Goal: Information Seeking & Learning: Learn about a topic

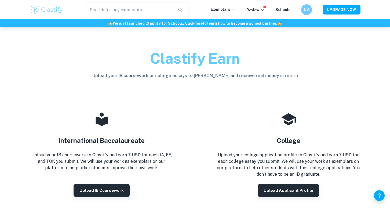
click at [59, 11] on img at bounding box center [47, 9] width 34 height 11
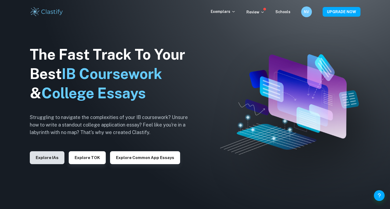
click at [35, 156] on button "Explore IAs" at bounding box center [47, 157] width 35 height 13
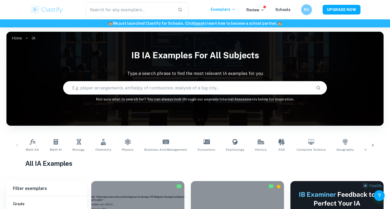
click at [123, 82] on input "text" at bounding box center [187, 87] width 248 height 15
click at [35, 145] on link "Math AA" at bounding box center [33, 145] width 18 height 18
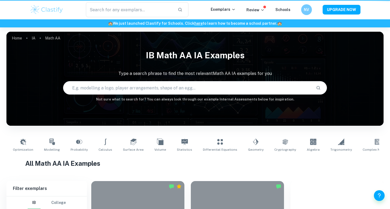
type input "Math AA"
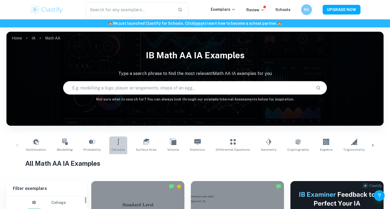
click at [116, 142] on icon at bounding box center [118, 141] width 6 height 6
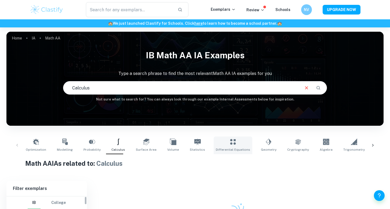
click at [235, 145] on link "Differential Equations" at bounding box center [232, 145] width 39 height 18
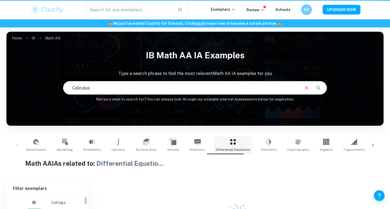
type input "Differential Equations"
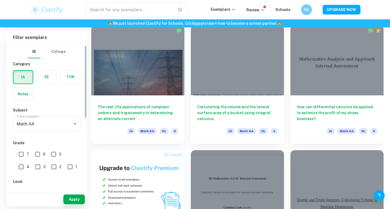
scroll to position [298, 0]
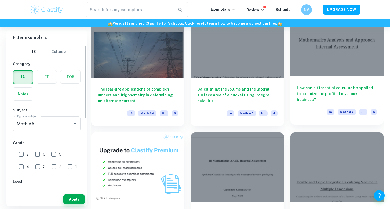
click at [307, 93] on h6 "How can differential calculus be applied to optimize the profit of my shoes bus…" at bounding box center [337, 94] width 80 height 18
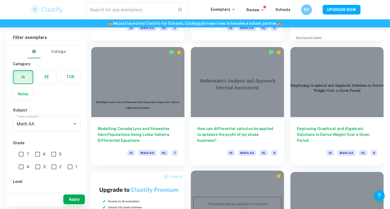
scroll to position [259, 0]
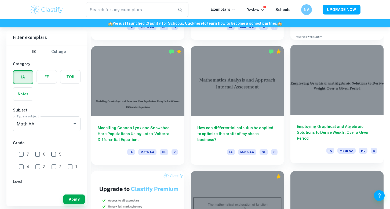
click at [331, 126] on h6 "Employing Graphical and Algebraic Solutions to Derive Weight Over a Given Period" at bounding box center [337, 132] width 80 height 18
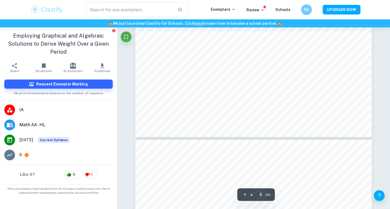
scroll to position [1748, 0]
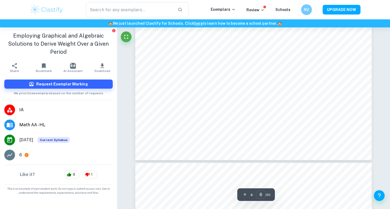
type input "7"
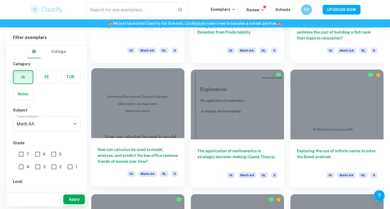
scroll to position [609, 0]
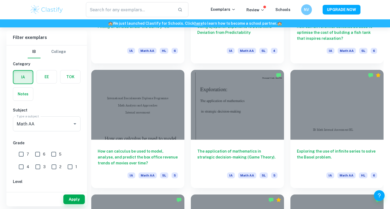
click at [22, 151] on input "7" at bounding box center [21, 154] width 11 height 11
checkbox input "true"
click at [78, 197] on button "Apply" at bounding box center [73, 199] width 21 height 10
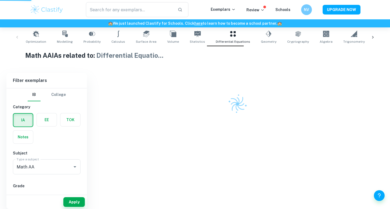
scroll to position [100, 0]
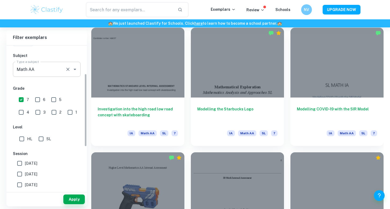
scroll to position [62, 0]
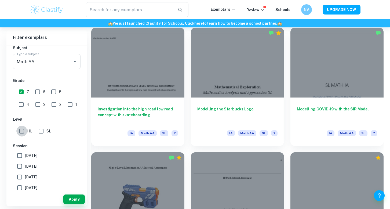
click at [27, 129] on input "HL" at bounding box center [21, 131] width 11 height 11
checkbox input "true"
click at [71, 198] on button "Apply" at bounding box center [73, 199] width 21 height 10
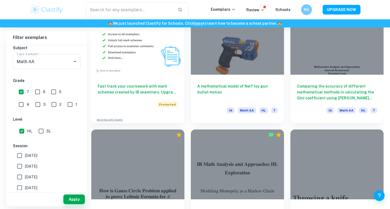
scroll to position [0, 0]
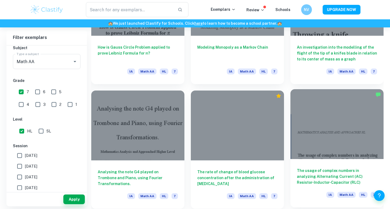
click at [307, 146] on div at bounding box center [336, 124] width 93 height 70
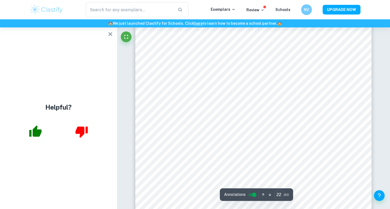
scroll to position [7276, 0]
type input "1"
click at [109, 35] on icon "button" at bounding box center [110, 34] width 4 height 4
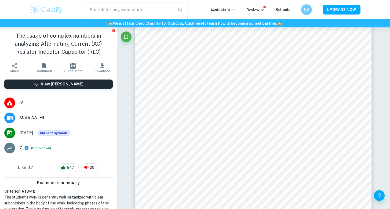
click at [49, 19] on div "🏫 We just launched Clastify for Schools. Click here to learn how to become a sc…" at bounding box center [195, 23] width 390 height 8
click at [46, 14] on img at bounding box center [47, 9] width 34 height 11
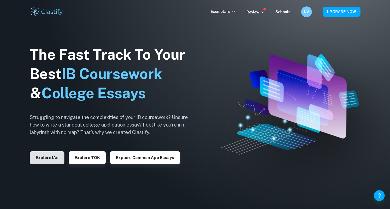
click at [53, 157] on button "Explore IAs" at bounding box center [47, 157] width 35 height 13
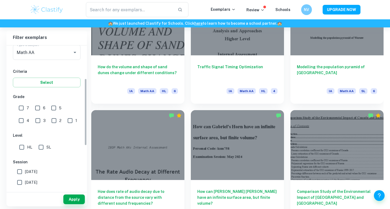
scroll to position [67, 0]
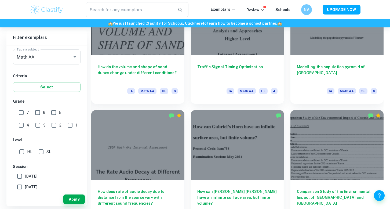
click at [22, 108] on input "7" at bounding box center [21, 112] width 11 height 11
checkbox input "true"
click at [72, 197] on button "Apply" at bounding box center [73, 199] width 21 height 10
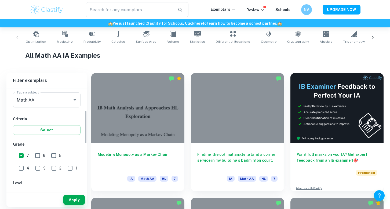
scroll to position [200, 0]
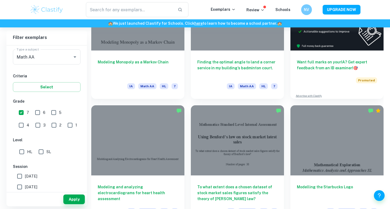
click at [29, 149] on span "HL" at bounding box center [29, 152] width 5 height 6
click at [27, 149] on input "HL" at bounding box center [21, 151] width 11 height 11
checkbox input "true"
click at [68, 199] on button "Apply" at bounding box center [73, 199] width 21 height 10
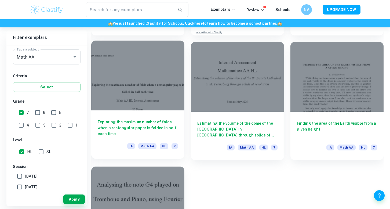
scroll to position [1131, 0]
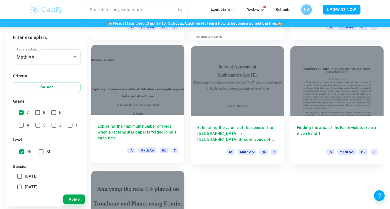
click at [140, 132] on h6 "Exploring the maximum number of folds when a rectangular paper is folded in hal…" at bounding box center [138, 132] width 80 height 18
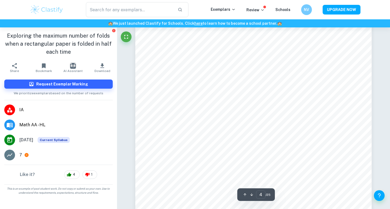
type input "3"
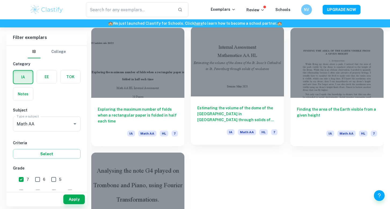
scroll to position [1151, 0]
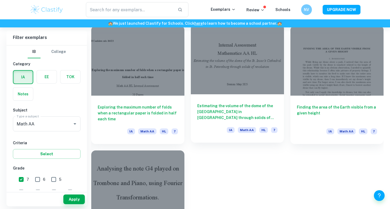
click at [244, 105] on h6 "Estimating the volume of the dome of the [GEOGRAPHIC_DATA] in [GEOGRAPHIC_DATA]…" at bounding box center [237, 112] width 80 height 18
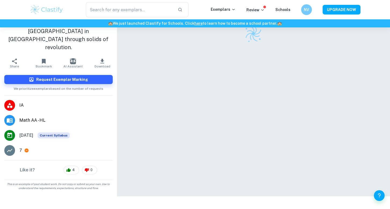
scroll to position [27, 0]
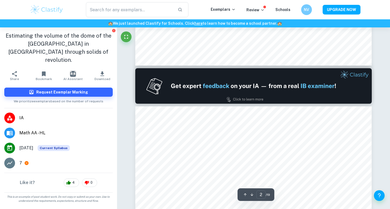
type input "1"
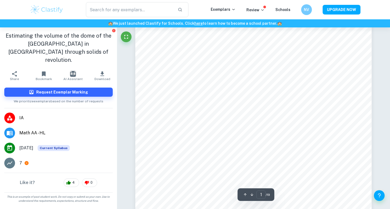
scroll to position [92, 0]
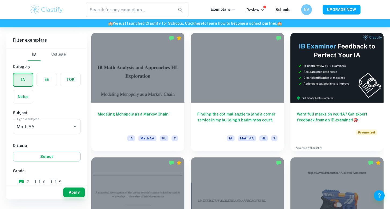
scroll to position [158, 0]
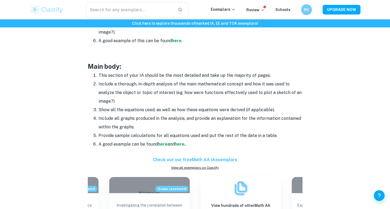
scroll to position [441, 0]
